Goal: Information Seeking & Learning: Learn about a topic

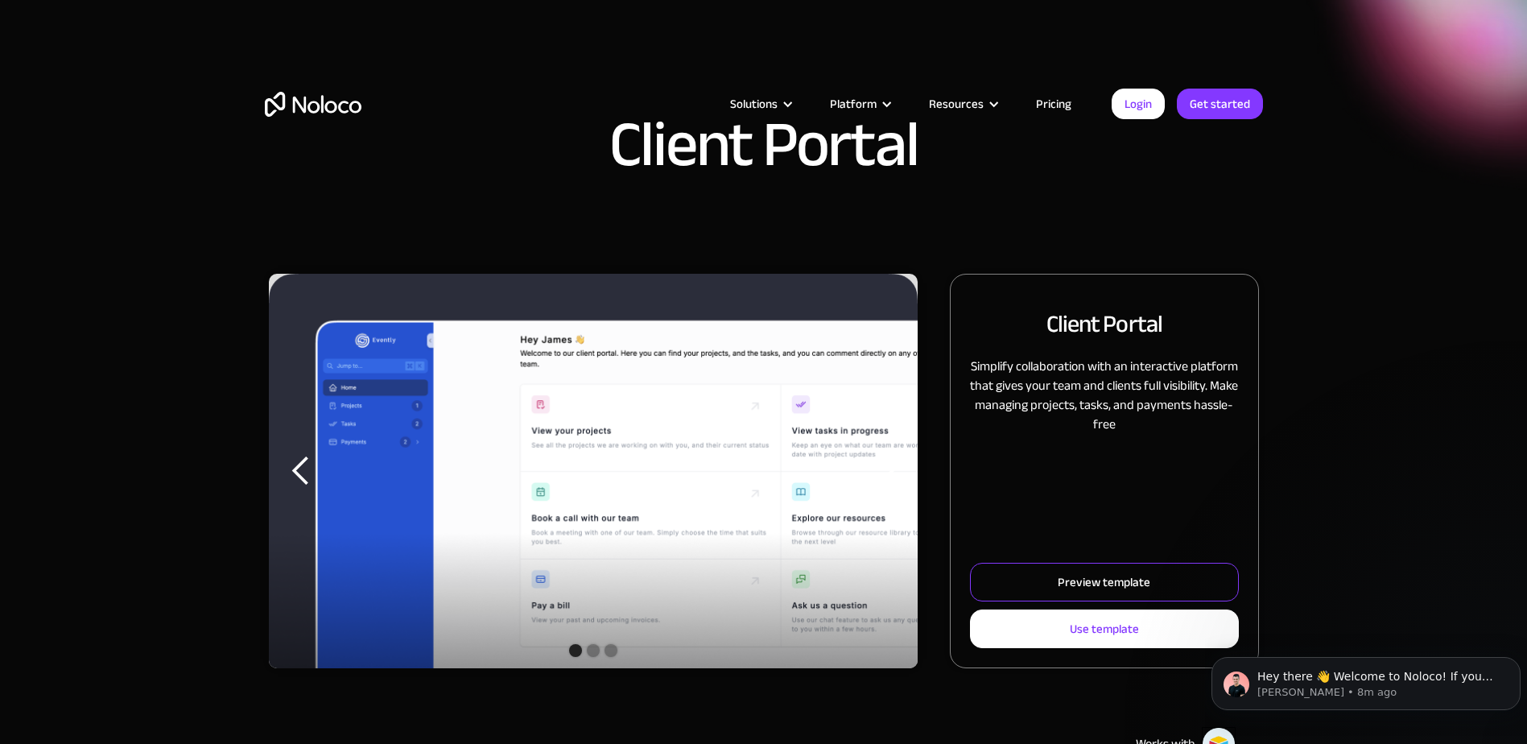
click at [1089, 580] on div "Preview template" at bounding box center [1104, 582] width 93 height 21
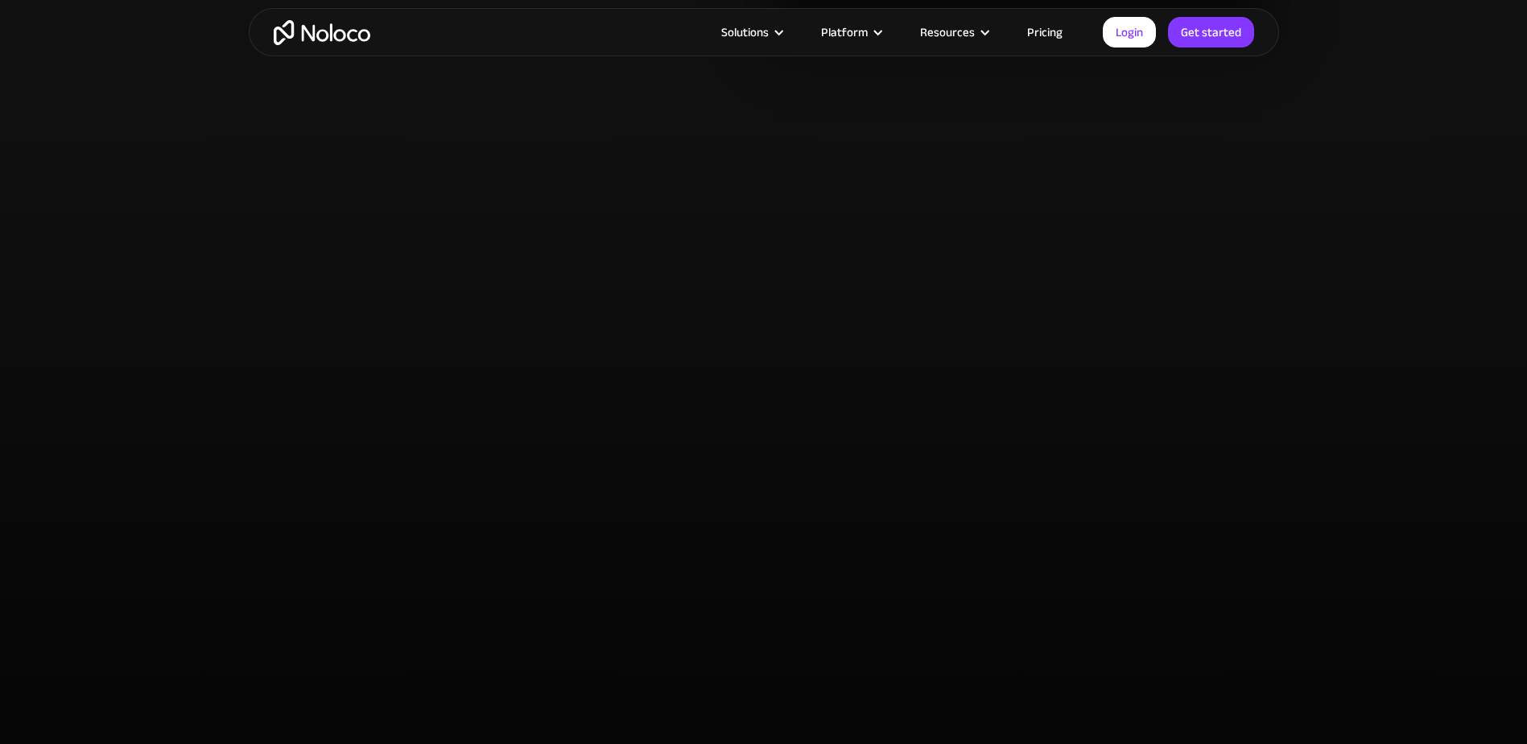
scroll to position [3140, 0]
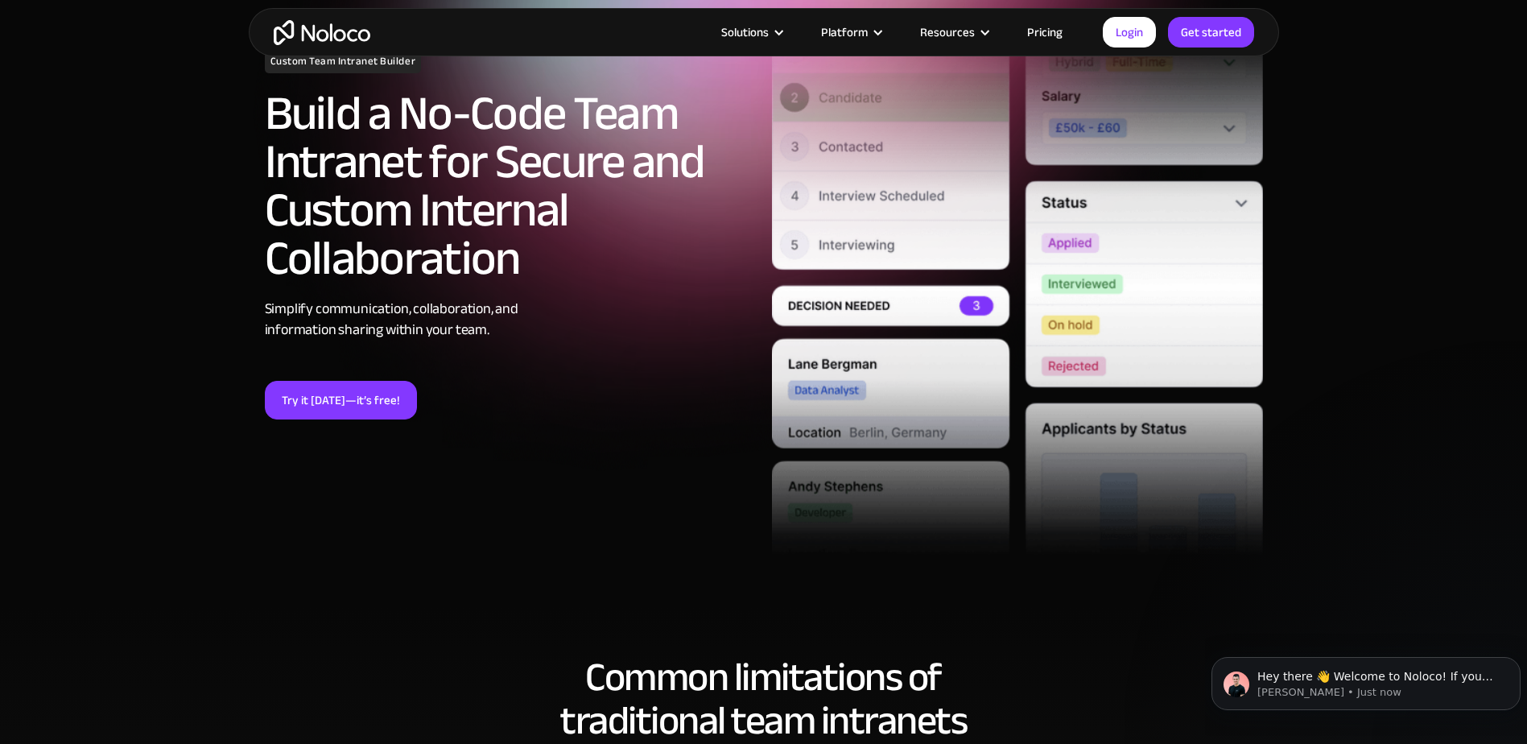
scroll to position [0, 0]
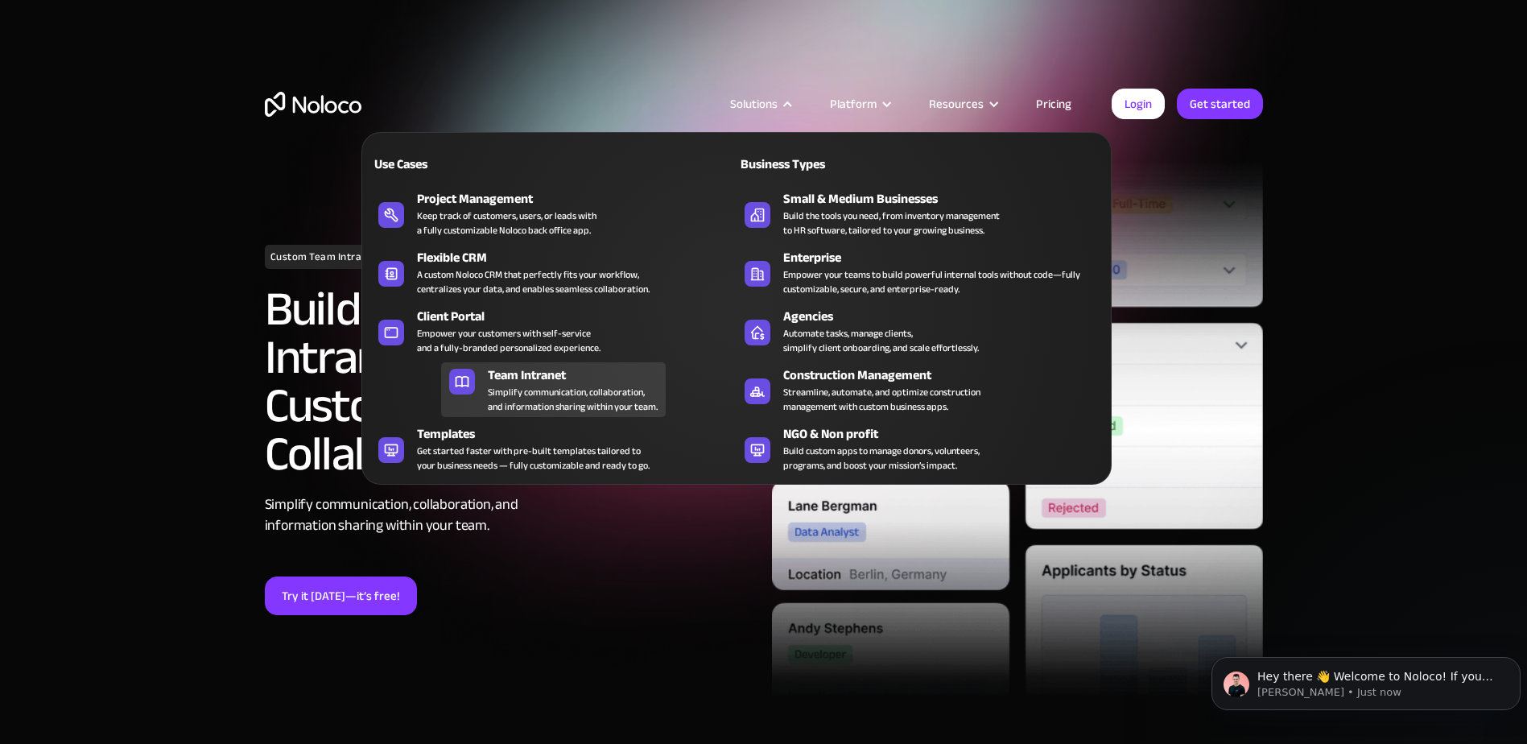
click at [529, 374] on div "Team Intranet" at bounding box center [580, 374] width 185 height 19
